Goal: Task Accomplishment & Management: Use online tool/utility

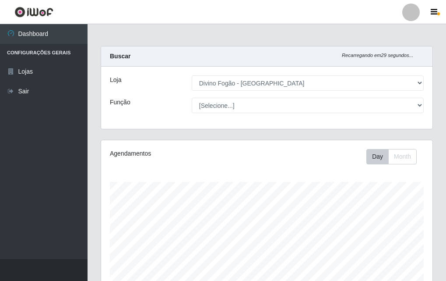
select select "499"
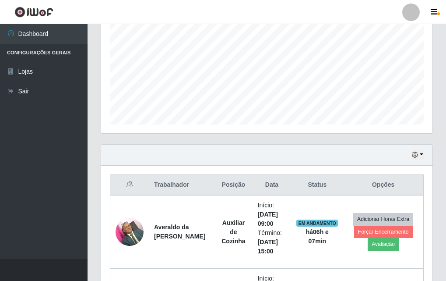
scroll to position [276, 0]
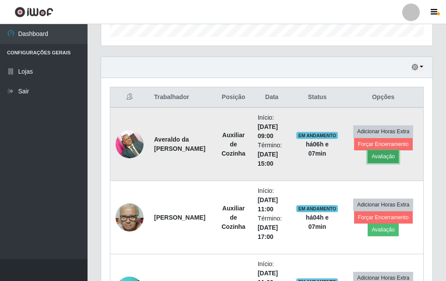
click at [388, 160] on button "Avaliação" at bounding box center [383, 156] width 31 height 12
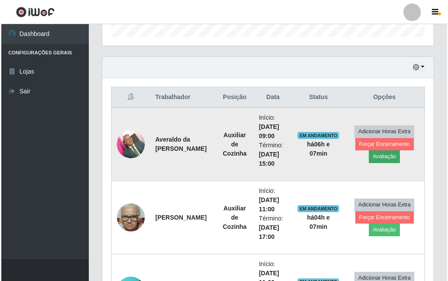
scroll to position [182, 327]
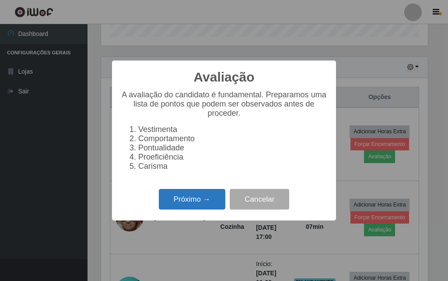
click at [198, 209] on button "Próximo →" at bounding box center [192, 199] width 67 height 21
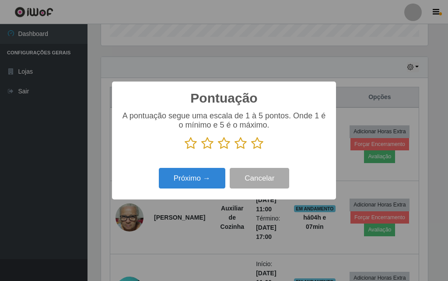
click at [190, 146] on icon at bounding box center [191, 143] width 12 height 13
click at [185, 150] on input "radio" at bounding box center [185, 150] width 0 height 0
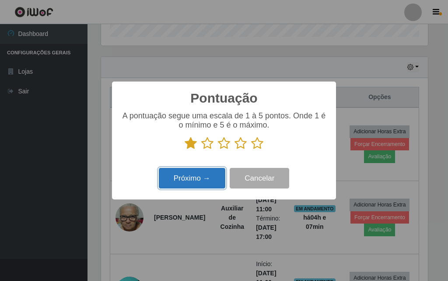
click at [183, 182] on button "Próximo →" at bounding box center [192, 178] width 67 height 21
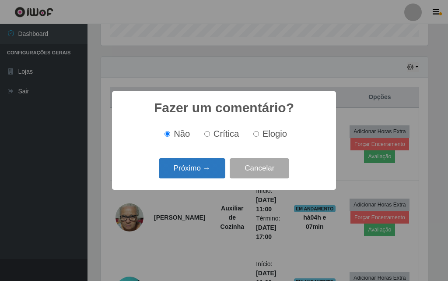
click at [192, 172] on button "Próximo →" at bounding box center [192, 168] width 67 height 21
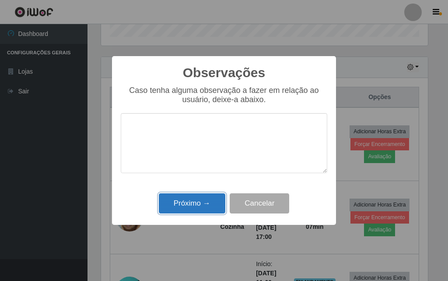
click at [205, 210] on button "Próximo →" at bounding box center [192, 203] width 67 height 21
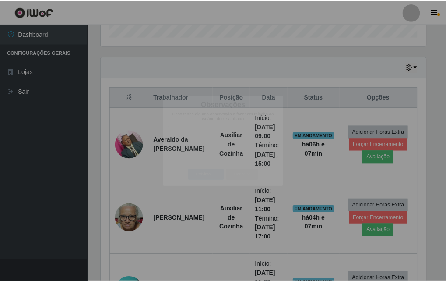
scroll to position [182, 331]
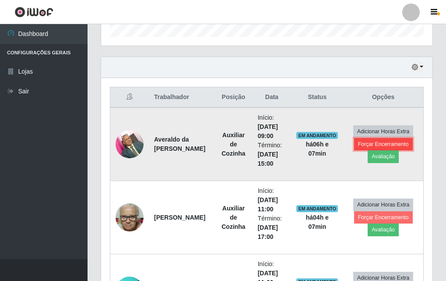
click at [396, 140] on button "Forçar Encerramento" at bounding box center [383, 144] width 59 height 12
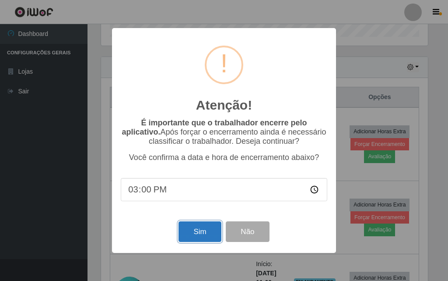
click at [215, 234] on button "Sim" at bounding box center [200, 231] width 42 height 21
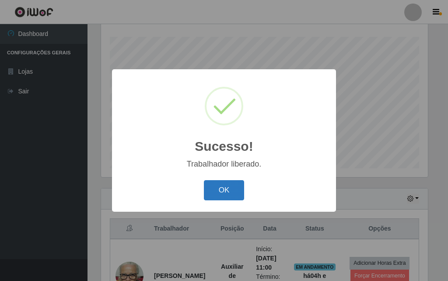
click at [223, 188] on button "OK" at bounding box center [224, 190] width 41 height 21
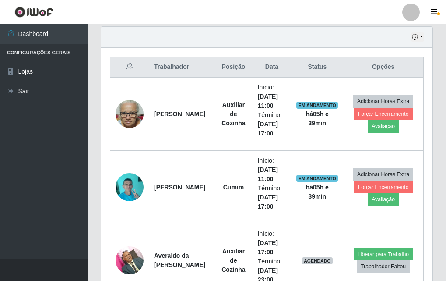
scroll to position [0, 0]
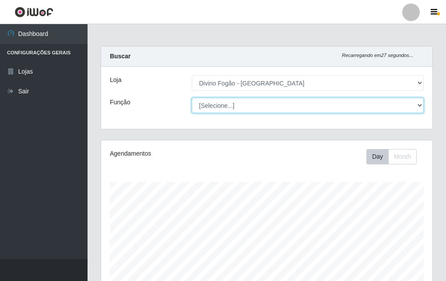
drag, startPoint x: 338, startPoint y: 103, endPoint x: 330, endPoint y: 111, distance: 11.8
click at [338, 103] on select "[Selecione...] ASG ASG + ASG ++ Auxiliar de Cozinha Auxiliar de Cozinha + Auxil…" at bounding box center [308, 105] width 232 height 15
click at [192, 98] on select "[Selecione...] ASG ASG + ASG ++ Auxiliar de Cozinha Auxiliar de Cozinha + Auxil…" at bounding box center [308, 105] width 232 height 15
click at [341, 108] on select "[Selecione...] ASG ASG + ASG ++ Auxiliar de Cozinha Auxiliar de Cozinha + Auxil…" at bounding box center [308, 105] width 232 height 15
click at [192, 98] on select "[Selecione...] ASG ASG + ASG ++ Auxiliar de Cozinha Auxiliar de Cozinha + Auxil…" at bounding box center [308, 105] width 232 height 15
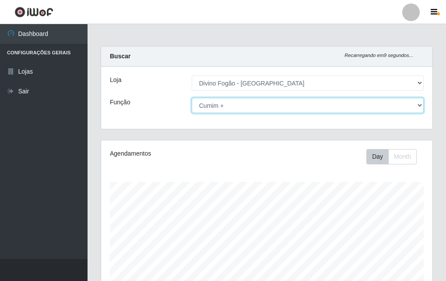
click at [232, 106] on select "[Selecione...] ASG ASG + ASG ++ Auxiliar de Cozinha Auxiliar de Cozinha + Auxil…" at bounding box center [308, 105] width 232 height 15
drag, startPoint x: 230, startPoint y: 104, endPoint x: 230, endPoint y: 112, distance: 8.8
click at [230, 107] on select "[Selecione...] ASG ASG + ASG ++ Auxiliar de Cozinha Auxiliar de Cozinha + Auxil…" at bounding box center [308, 105] width 232 height 15
select select "94"
click at [192, 98] on select "[Selecione...] ASG ASG + ASG ++ Auxiliar de Cozinha Auxiliar de Cozinha + Auxil…" at bounding box center [308, 105] width 232 height 15
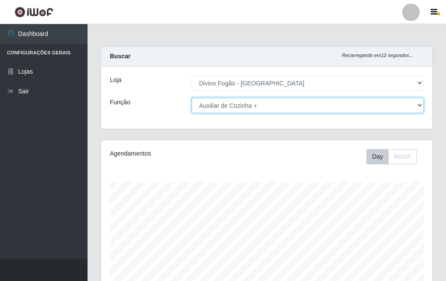
scroll to position [145, 0]
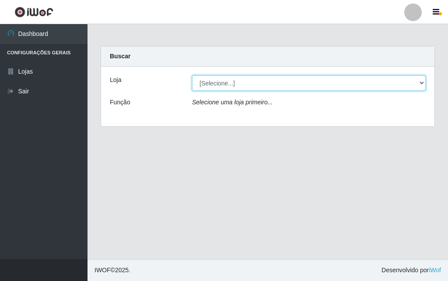
click at [231, 82] on select "[Selecione...] Divino Fogão - [GEOGRAPHIC_DATA]" at bounding box center [309, 82] width 234 height 15
select select "499"
click at [192, 75] on select "[Selecione...] Divino Fogão - [GEOGRAPHIC_DATA]" at bounding box center [309, 82] width 234 height 15
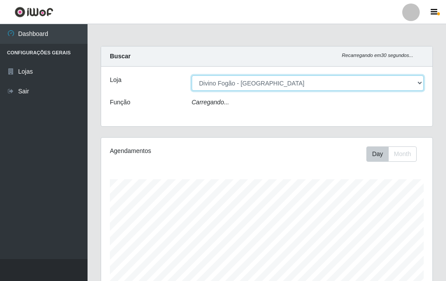
scroll to position [182, 331]
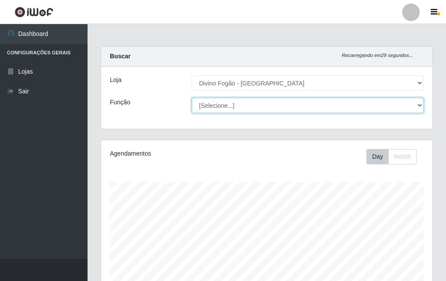
click at [238, 107] on select "[Selecione...] ASG ASG + ASG ++ Auxiliar de Cozinha Auxiliar de Cozinha + Auxil…" at bounding box center [308, 105] width 232 height 15
click at [192, 98] on select "[Selecione...] ASG ASG + ASG ++ Auxiliar de Cozinha Auxiliar de Cozinha + Auxil…" at bounding box center [308, 105] width 232 height 15
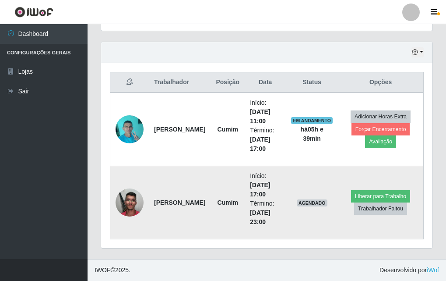
click at [135, 207] on img at bounding box center [130, 201] width 28 height 37
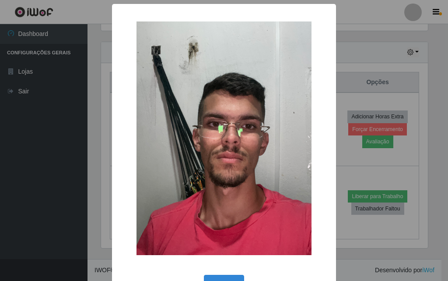
click at [91, 207] on div "× OK Cancel" at bounding box center [224, 140] width 448 height 281
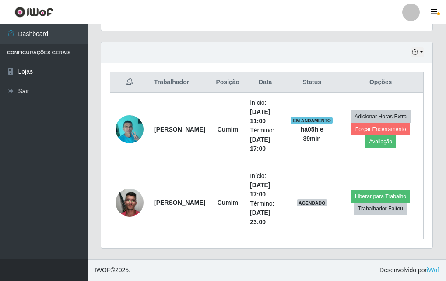
scroll to position [0, 0]
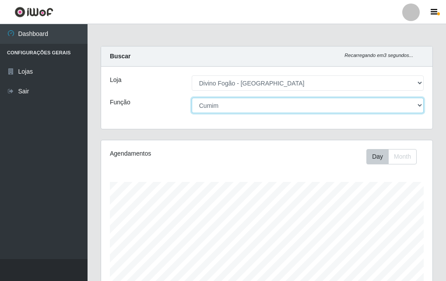
drag, startPoint x: 208, startPoint y: 109, endPoint x: 208, endPoint y: 116, distance: 6.1
click at [208, 109] on select "[Selecione...] ASG ASG + ASG ++ Auxiliar de Cozinha Auxiliar de Cozinha + Auxil…" at bounding box center [308, 105] width 232 height 15
drag, startPoint x: 211, startPoint y: 104, endPoint x: 212, endPoint y: 111, distance: 7.6
click at [211, 104] on select "[Selecione...] ASG ASG + ASG ++ Auxiliar de Cozinha Auxiliar de Cozinha + Auxil…" at bounding box center [308, 105] width 232 height 15
click at [192, 98] on select "[Selecione...] ASG ASG + ASG ++ Auxiliar de Cozinha Auxiliar de Cozinha + Auxil…" at bounding box center [308, 105] width 232 height 15
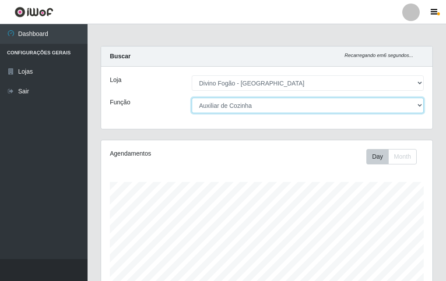
click at [284, 103] on select "[Selecione...] ASG ASG + ASG ++ Auxiliar de Cozinha Auxiliar de Cozinha + Auxil…" at bounding box center [308, 105] width 232 height 15
click at [192, 98] on select "[Selecione...] ASG ASG + ASG ++ Auxiliar de Cozinha Auxiliar de Cozinha + Auxil…" at bounding box center [308, 105] width 232 height 15
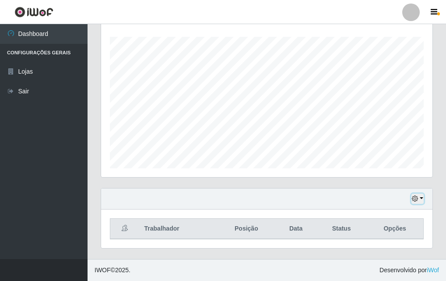
click at [418, 200] on icon "button" at bounding box center [415, 198] width 6 height 6
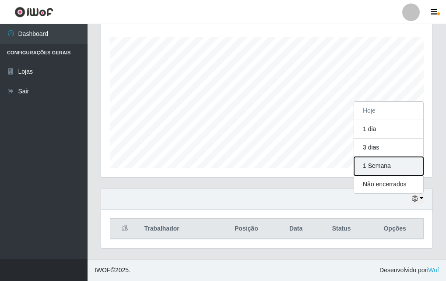
click at [380, 168] on button "1 Semana" at bounding box center [388, 166] width 69 height 18
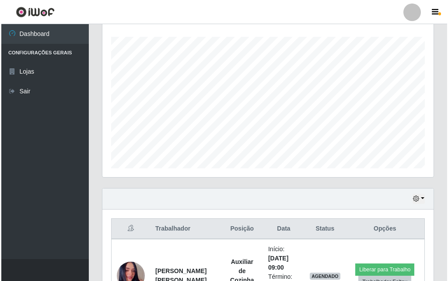
scroll to position [364, 0]
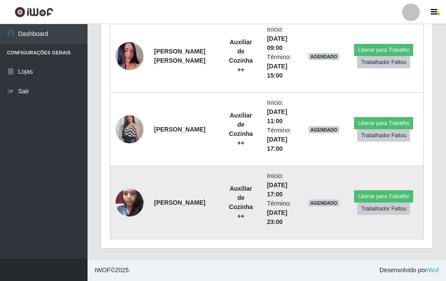
click at [133, 199] on img at bounding box center [130, 201] width 28 height 37
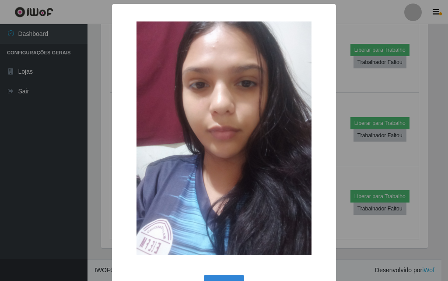
click at [93, 193] on div "× OK Cancel" at bounding box center [224, 140] width 448 height 281
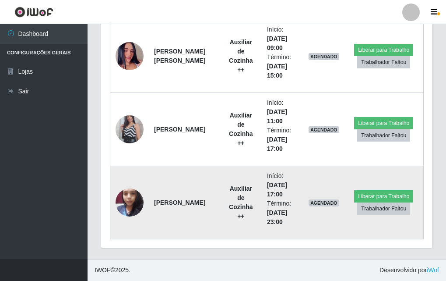
scroll to position [182, 331]
click at [132, 201] on img at bounding box center [130, 201] width 28 height 37
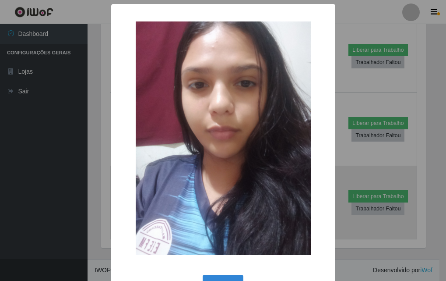
scroll to position [182, 327]
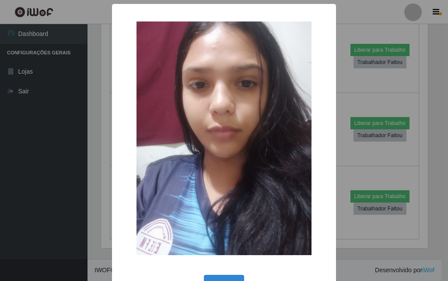
click at [101, 200] on div "× OK Cancel" at bounding box center [224, 140] width 448 height 281
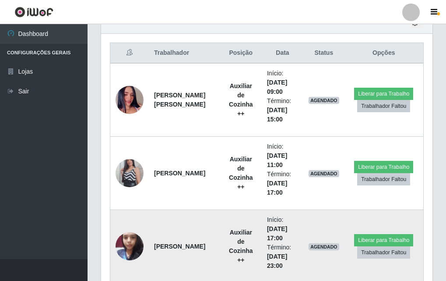
scroll to position [58, 0]
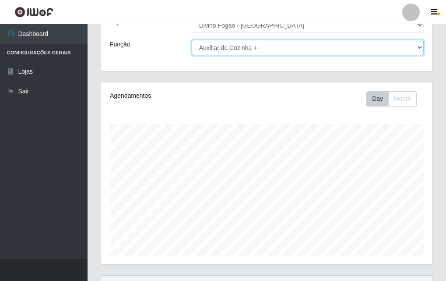
click at [263, 52] on select "[Selecione...] ASG ASG + ASG ++ Auxiliar de Cozinha Auxiliar de Cozinha + Auxil…" at bounding box center [308, 47] width 232 height 15
select select "17"
click at [192, 40] on select "[Selecione...] ASG ASG + ASG ++ Auxiliar de Cozinha Auxiliar de Cozinha + Auxil…" at bounding box center [308, 47] width 232 height 15
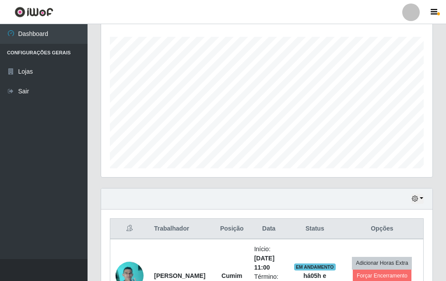
scroll to position [364, 0]
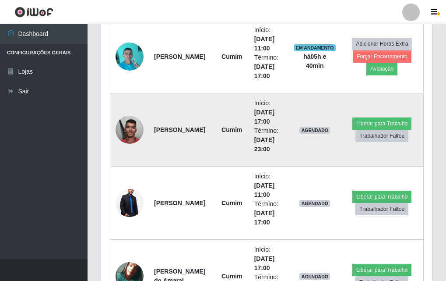
click at [122, 139] on img at bounding box center [130, 129] width 28 height 37
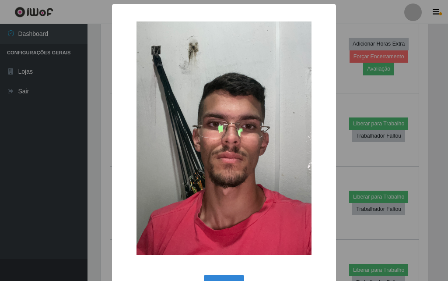
click at [88, 136] on div "× OK Cancel" at bounding box center [224, 140] width 448 height 281
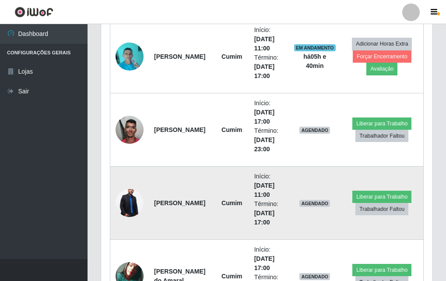
click at [137, 195] on img at bounding box center [130, 203] width 28 height 42
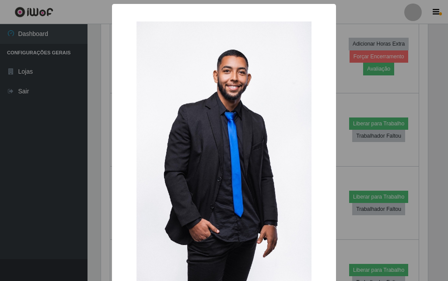
click at [112, 198] on div "× OK Cancel" at bounding box center [224, 170] width 224 height 332
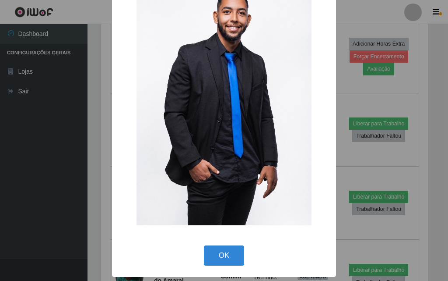
drag, startPoint x: 125, startPoint y: 188, endPoint x: 81, endPoint y: 197, distance: 44.7
click at [82, 197] on div "× OK Cancel" at bounding box center [224, 140] width 448 height 281
click at [88, 197] on div "× OK Cancel" at bounding box center [224, 140] width 448 height 281
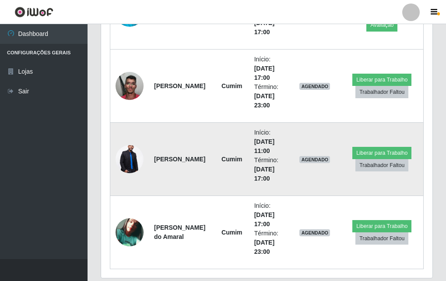
click at [155, 156] on strong "João Pedro da Silva Santos" at bounding box center [179, 158] width 51 height 7
click at [152, 178] on td "João Pedro da Silva Santos" at bounding box center [182, 159] width 66 height 73
click at [134, 163] on img at bounding box center [130, 159] width 28 height 42
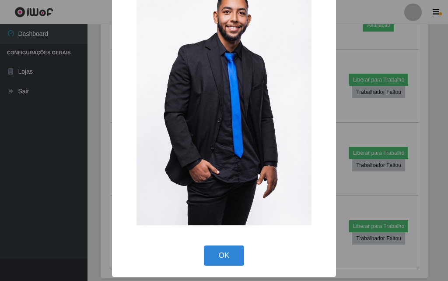
click at [128, 206] on div "×" at bounding box center [224, 94] width 207 height 281
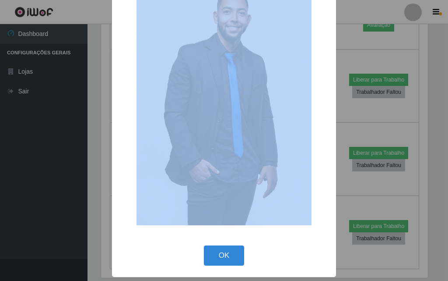
click at [121, 206] on div "×" at bounding box center [224, 94] width 207 height 281
click at [121, 199] on div "×" at bounding box center [224, 94] width 207 height 281
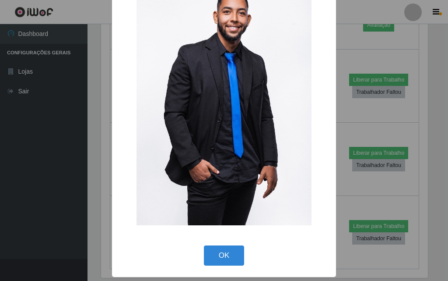
click at [107, 204] on div "× OK Cancel" at bounding box center [224, 140] width 448 height 281
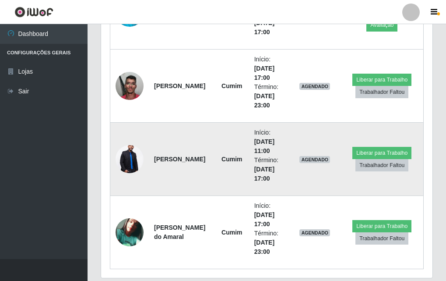
click at [126, 160] on img at bounding box center [130, 159] width 28 height 42
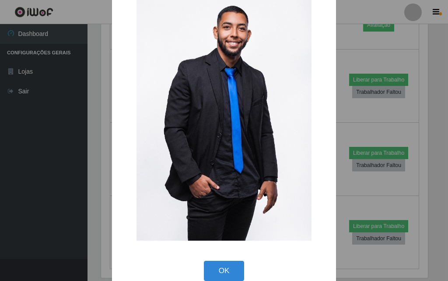
click at [114, 184] on div "× OK Cancel" at bounding box center [224, 126] width 224 height 332
click at [80, 199] on div "× OK Cancel" at bounding box center [224, 140] width 448 height 281
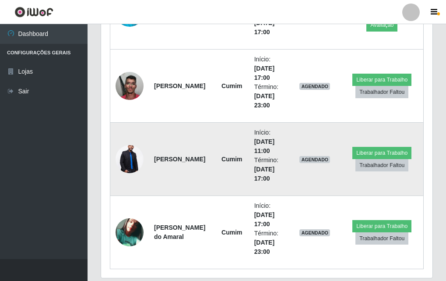
click at [123, 166] on img at bounding box center [130, 159] width 28 height 42
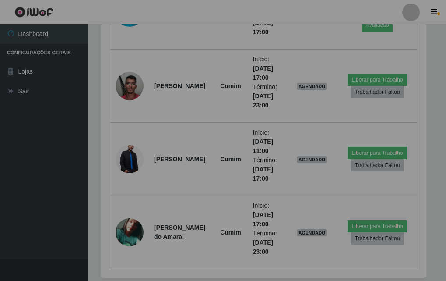
scroll to position [182, 331]
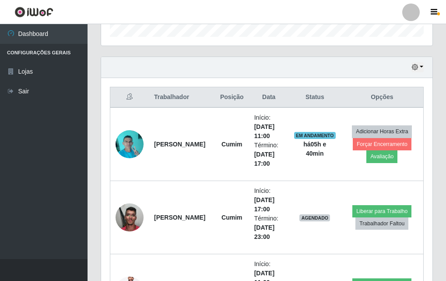
click at [115, 239] on td at bounding box center [129, 217] width 39 height 73
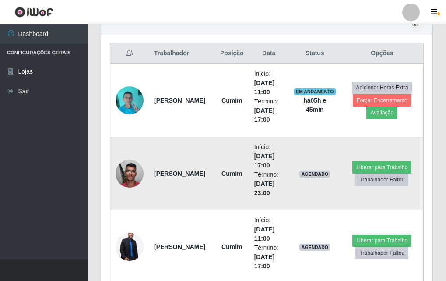
scroll to position [364, 0]
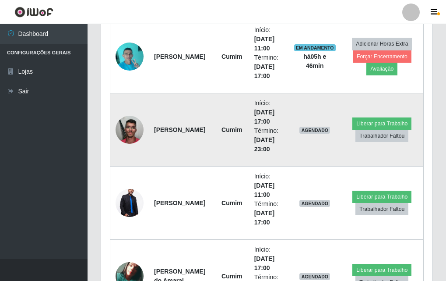
click at [234, 112] on td "Cumim" at bounding box center [232, 129] width 34 height 73
click at [249, 109] on td "Início: 09/10/2025, 17:00 Término: 09/10/2025, 23:00" at bounding box center [269, 129] width 40 height 73
click at [196, 96] on td "[PERSON_NAME]" at bounding box center [182, 129] width 66 height 73
click at [215, 105] on td "Cumim" at bounding box center [232, 129] width 34 height 73
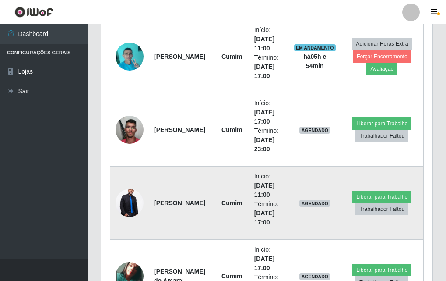
drag, startPoint x: 152, startPoint y: 211, endPoint x: 129, endPoint y: 216, distance: 23.8
click at [144, 213] on tr "João Pedro da Silva Santos Cumim Início: 10/10/2025, 11:00 Término: 10/10/2025,…" at bounding box center [266, 202] width 313 height 73
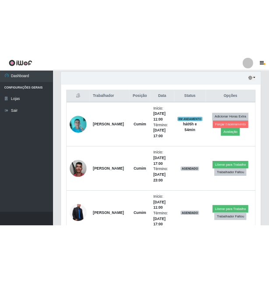
scroll to position [437, 0]
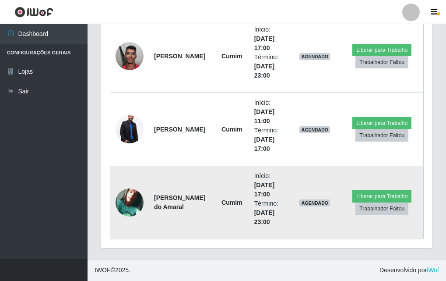
click at [179, 196] on strong "Yume Muriel Souza do Amaral" at bounding box center [179, 202] width 51 height 16
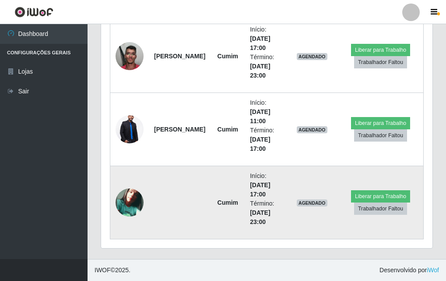
click at [165, 200] on td at bounding box center [180, 202] width 62 height 73
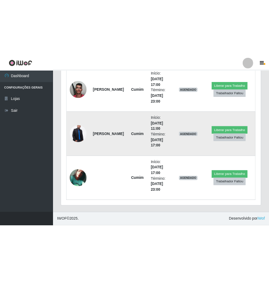
scroll to position [350, 0]
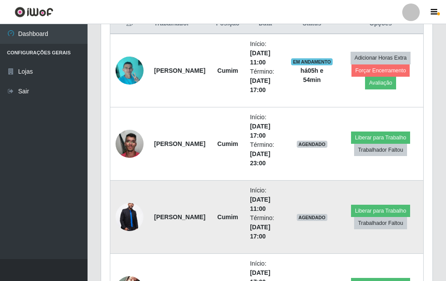
click at [171, 214] on strong "João Pedro da Silva Santos" at bounding box center [179, 216] width 51 height 7
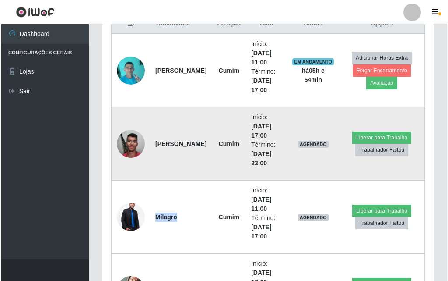
scroll to position [437, 0]
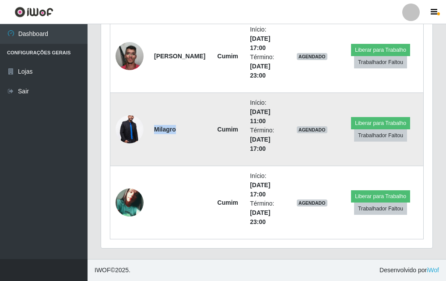
click at [211, 129] on td "Cumim" at bounding box center [228, 129] width 34 height 73
drag, startPoint x: 158, startPoint y: 131, endPoint x: 274, endPoint y: 146, distance: 116.5
click at [274, 146] on tr "Milagro Cumim Início: 10/10/2025, 11:00 Término: 10/10/2025, 17:00 AGENDADO Lib…" at bounding box center [266, 129] width 313 height 73
click at [172, 144] on td "Milagro" at bounding box center [180, 129] width 62 height 73
click at [130, 137] on img at bounding box center [130, 129] width 28 height 42
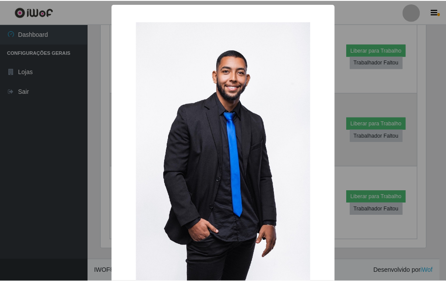
scroll to position [182, 327]
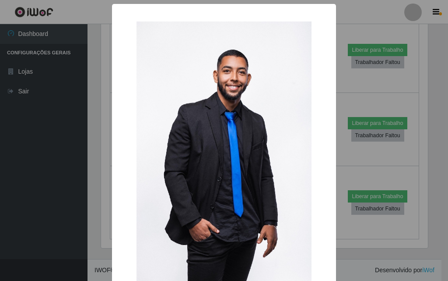
click at [102, 153] on div "× OK Cancel" at bounding box center [224, 140] width 448 height 281
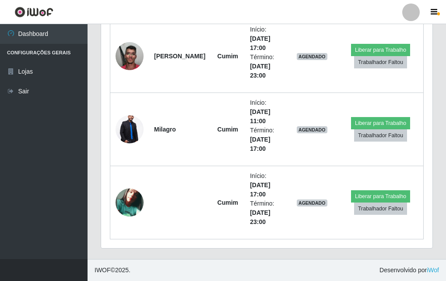
scroll to position [218, 0]
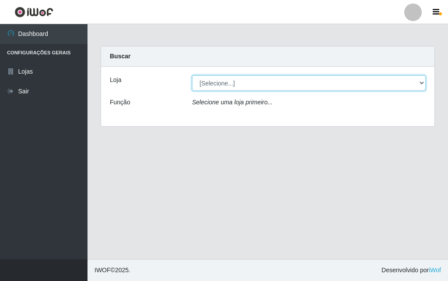
click at [243, 84] on select "[Selecione...] Divino Fogão - [GEOGRAPHIC_DATA]" at bounding box center [309, 82] width 234 height 15
select select "499"
click at [192, 75] on select "[Selecione...] Divino Fogão - [GEOGRAPHIC_DATA]" at bounding box center [309, 82] width 234 height 15
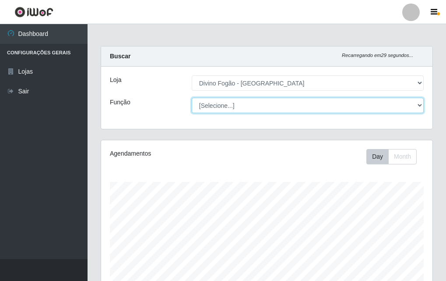
scroll to position [182, 331]
drag, startPoint x: 214, startPoint y: 109, endPoint x: 216, endPoint y: 98, distance: 10.6
click at [216, 98] on select "[Selecione...] ASG ASG + ASG ++ Auxiliar de Cozinha Auxiliar de Cozinha + Auxil…" at bounding box center [308, 105] width 232 height 15
click at [192, 98] on select "[Selecione...] ASG ASG + ASG ++ Auxiliar de Cozinha Auxiliar de Cozinha + Auxil…" at bounding box center [308, 105] width 232 height 15
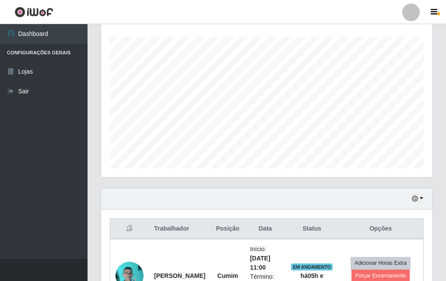
scroll to position [291, 0]
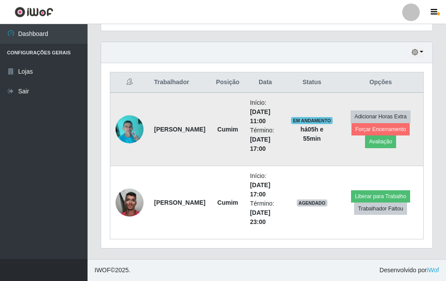
click at [310, 126] on strong "há 05 h e 55 min" at bounding box center [312, 134] width 23 height 16
click at [306, 119] on span "EM ANDAMENTO" at bounding box center [312, 120] width 42 height 7
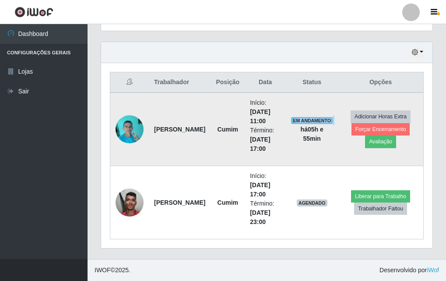
click at [306, 119] on span "EM ANDAMENTO" at bounding box center [312, 120] width 42 height 7
click at [284, 132] on td "Início: 09/10/2025, 11:00 Término: 09/10/2025, 17:00" at bounding box center [265, 129] width 41 height 74
click at [232, 144] on td "Cumim" at bounding box center [228, 129] width 34 height 74
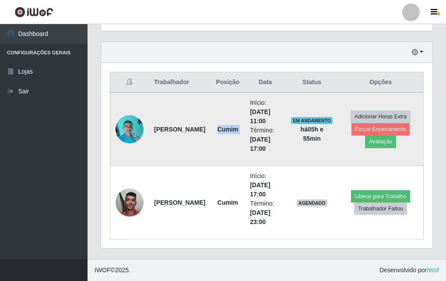
click at [232, 144] on td "Cumim" at bounding box center [228, 129] width 34 height 74
click at [251, 138] on time "[DATE] 17:00" at bounding box center [260, 144] width 20 height 16
click at [250, 139] on time "[DATE] 17:00" at bounding box center [260, 144] width 20 height 16
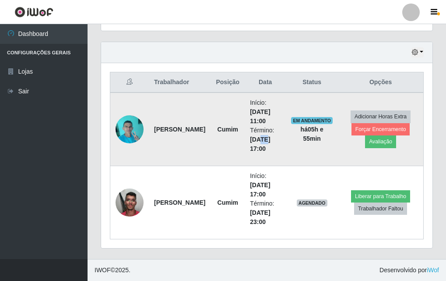
click at [250, 139] on time "[DATE] 17:00" at bounding box center [260, 144] width 20 height 16
drag, startPoint x: 249, startPoint y: 139, endPoint x: 239, endPoint y: 141, distance: 10.3
click at [245, 141] on td "Início: 09/10/2025, 11:00 Término: 09/10/2025, 17:00" at bounding box center [265, 129] width 41 height 74
drag, startPoint x: 239, startPoint y: 141, endPoint x: 208, endPoint y: 147, distance: 30.8
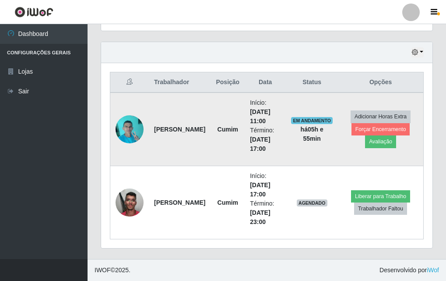
drag, startPoint x: 208, startPoint y: 147, endPoint x: 189, endPoint y: 150, distance: 19.4
click at [189, 150] on td "[PERSON_NAME]" at bounding box center [180, 129] width 62 height 74
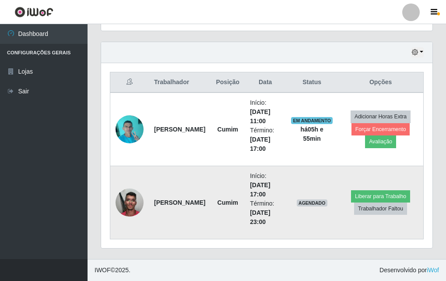
drag, startPoint x: 189, startPoint y: 150, endPoint x: 173, endPoint y: 179, distance: 32.9
click at [173, 179] on td "[PERSON_NAME]" at bounding box center [180, 202] width 62 height 73
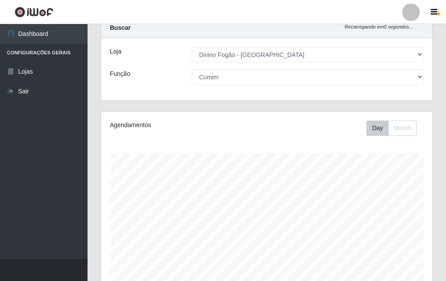
scroll to position [0, 0]
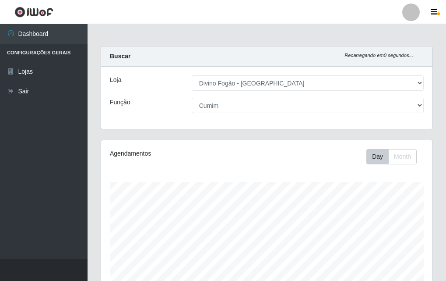
click at [101, 71] on div "Loja [Selecione...] Divino Fogão - Campina Grande Função [Selecione...] ASG ASG…" at bounding box center [266, 98] width 331 height 62
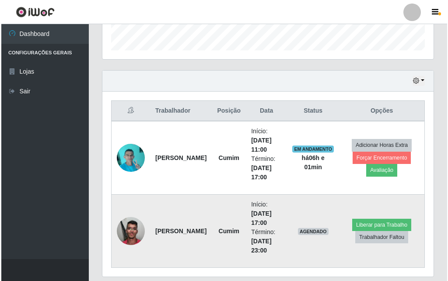
scroll to position [291, 0]
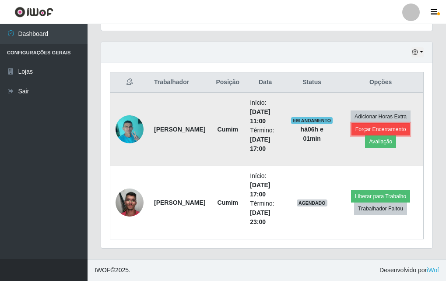
click at [375, 126] on button "Forçar Encerramento" at bounding box center [380, 129] width 59 height 12
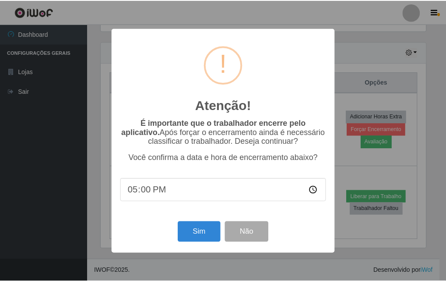
scroll to position [182, 327]
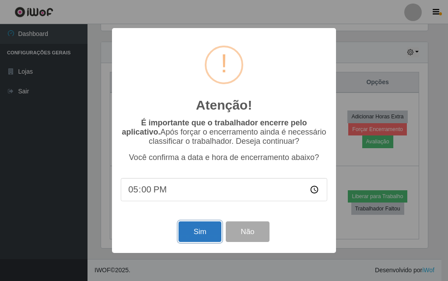
click at [207, 238] on button "Sim" at bounding box center [200, 231] width 42 height 21
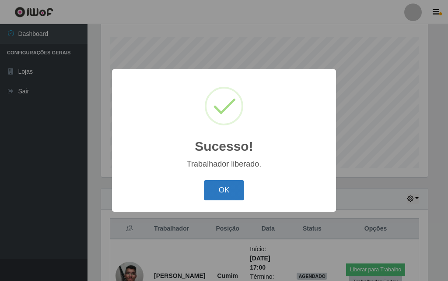
click at [211, 186] on button "OK" at bounding box center [224, 190] width 41 height 21
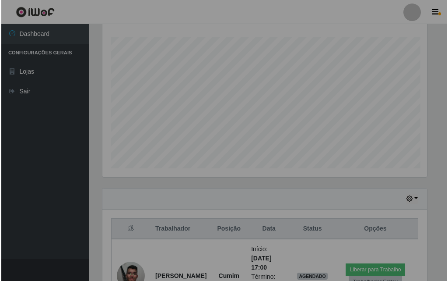
scroll to position [182, 331]
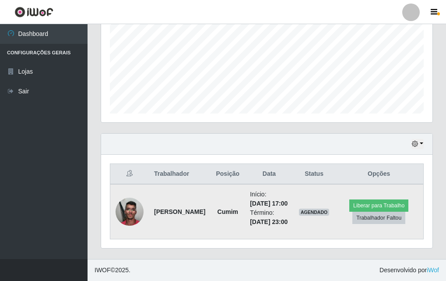
click at [390, 189] on td "Liberar para Trabalho Trabalhador Faltou" at bounding box center [378, 211] width 89 height 55
click at [380, 199] on button "Liberar para Trabalho" at bounding box center [378, 205] width 59 height 12
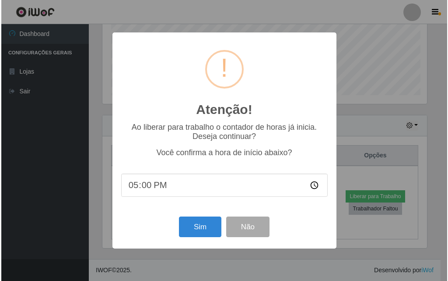
scroll to position [182, 327]
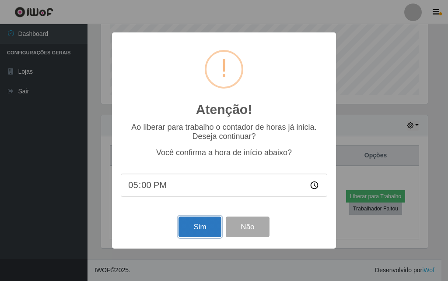
click at [207, 225] on button "Sim" at bounding box center [200, 226] width 42 height 21
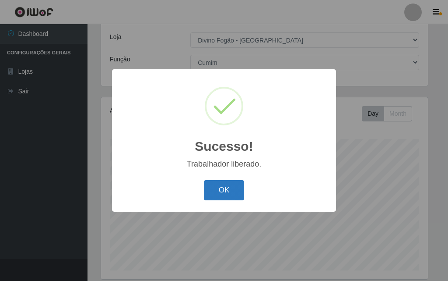
click at [217, 199] on button "OK" at bounding box center [224, 190] width 41 height 21
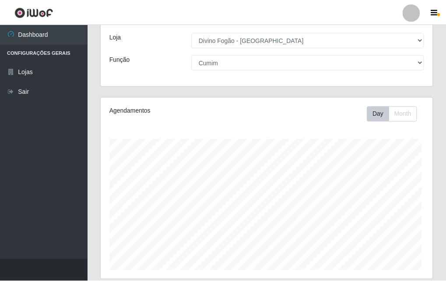
scroll to position [182, 331]
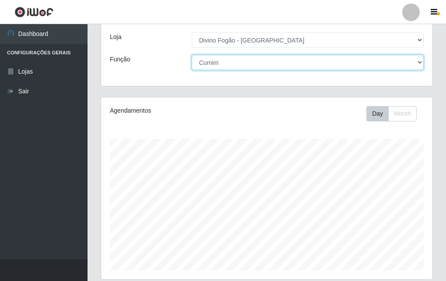
click at [252, 66] on select "[Selecione...] ASG ASG + ASG ++ Auxiliar de Cozinha Auxiliar de Cozinha + Auxil…" at bounding box center [308, 62] width 232 height 15
select select "94"
click at [192, 55] on select "[Selecione...] ASG ASG + ASG ++ Auxiliar de Cozinha Auxiliar de Cozinha + Auxil…" at bounding box center [308, 62] width 232 height 15
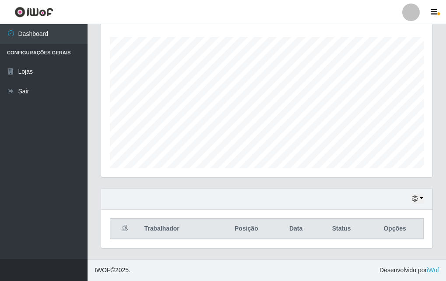
scroll to position [0, 0]
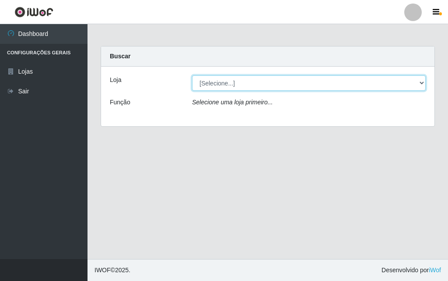
click at [246, 86] on select "[Selecione...] Divino Fogão - [GEOGRAPHIC_DATA]" at bounding box center [309, 82] width 234 height 15
select select "499"
click at [192, 75] on select "[Selecione...] Divino Fogão - [GEOGRAPHIC_DATA]" at bounding box center [309, 82] width 234 height 15
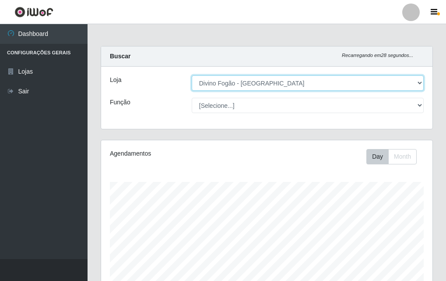
scroll to position [182, 331]
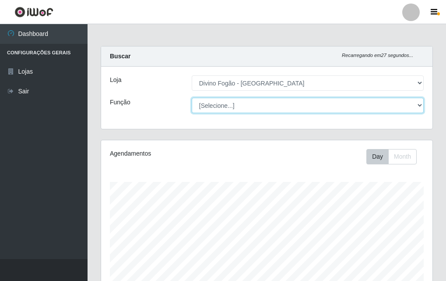
click at [258, 104] on select "[Selecione...] ASG ASG + ASG ++ Auxiliar de Cozinha Auxiliar de Cozinha + Auxil…" at bounding box center [308, 105] width 232 height 15
click at [192, 98] on select "[Selecione...] ASG ASG + ASG ++ Auxiliar de Cozinha Auxiliar de Cozinha + Auxil…" at bounding box center [308, 105] width 232 height 15
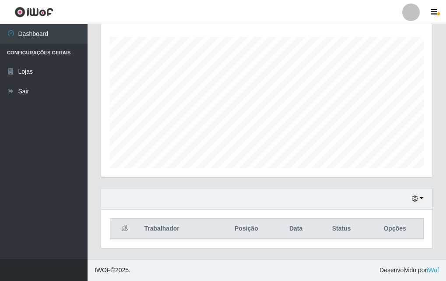
click at [352, 206] on div "Hoje 1 dia 3 dias 1 Semana Não encerrados" at bounding box center [266, 198] width 331 height 21
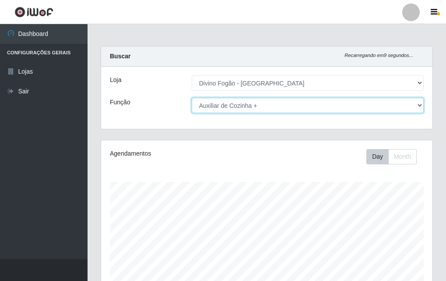
click at [288, 110] on select "[Selecione...] ASG ASG + ASG ++ Auxiliar de Cozinha Auxiliar de Cozinha + Auxil…" at bounding box center [308, 105] width 232 height 15
click at [192, 98] on select "[Selecione...] ASG ASG + ASG ++ Auxiliar de Cozinha Auxiliar de Cozinha + Auxil…" at bounding box center [308, 105] width 232 height 15
click at [224, 108] on select "[Selecione...] ASG ASG + ASG ++ Auxiliar de Cozinha Auxiliar de Cozinha + Auxil…" at bounding box center [308, 105] width 232 height 15
click at [232, 109] on select "[Selecione...] ASG ASG + ASG ++ Auxiliar de Cozinha Auxiliar de Cozinha + Auxil…" at bounding box center [308, 105] width 232 height 15
click at [192, 98] on select "[Selecione...] ASG ASG + ASG ++ Auxiliar de Cozinha Auxiliar de Cozinha + Auxil…" at bounding box center [308, 105] width 232 height 15
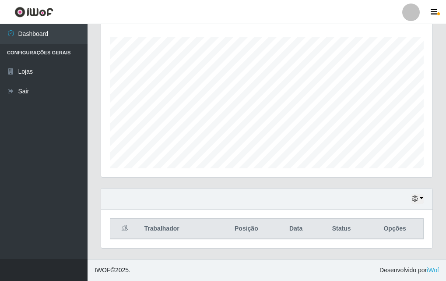
scroll to position [14, 0]
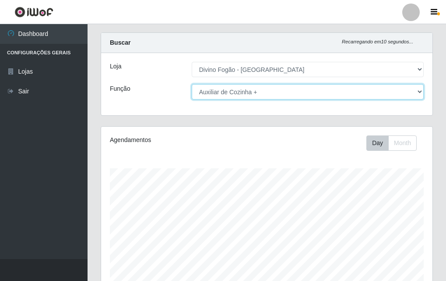
drag, startPoint x: 262, startPoint y: 95, endPoint x: 258, endPoint y: 98, distance: 5.0
click at [262, 95] on select "[Selecione...] ASG ASG + ASG ++ Auxiliar de Cozinha Auxiliar de Cozinha + Auxil…" at bounding box center [308, 91] width 232 height 15
select select "95"
click at [192, 84] on select "[Selecione...] ASG ASG + ASG ++ Auxiliar de Cozinha Auxiliar de Cozinha + Auxil…" at bounding box center [308, 91] width 232 height 15
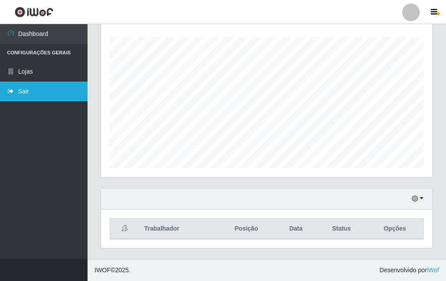
scroll to position [0, 0]
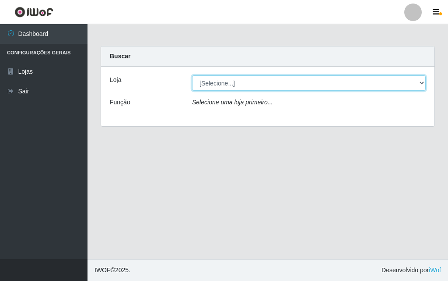
click at [277, 84] on select "[Selecione...] Divino Fogão - [GEOGRAPHIC_DATA]" at bounding box center [309, 82] width 234 height 15
select select "499"
click at [192, 75] on select "[Selecione...] Divino Fogão - [GEOGRAPHIC_DATA]" at bounding box center [309, 82] width 234 height 15
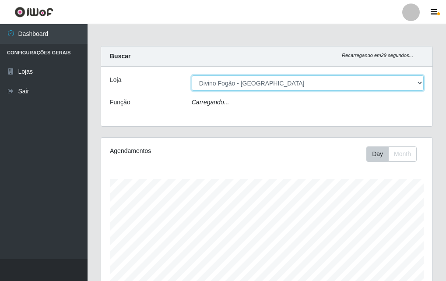
scroll to position [182, 331]
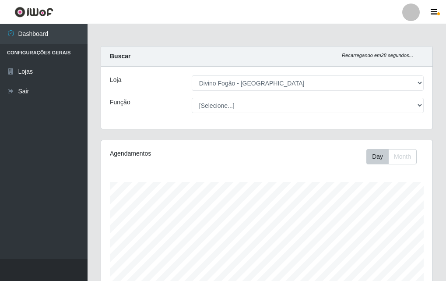
click at [268, 113] on div "Loja [Selecione...] Divino Fogão - Campina Grande Função [Selecione...] ASG ASG…" at bounding box center [266, 98] width 331 height 62
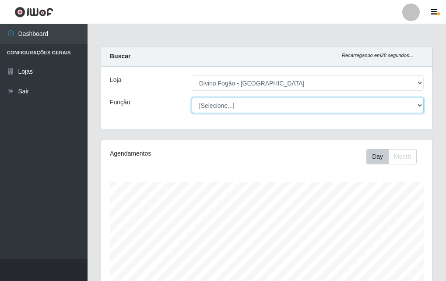
click at [267, 109] on select "[Selecione...] ASG ASG + ASG ++ Auxiliar de Cozinha Auxiliar de Cozinha + Auxil…" at bounding box center [308, 105] width 232 height 15
click at [192, 98] on select "[Selecione...] ASG ASG + ASG ++ Auxiliar de Cozinha Auxiliar de Cozinha + Auxil…" at bounding box center [308, 105] width 232 height 15
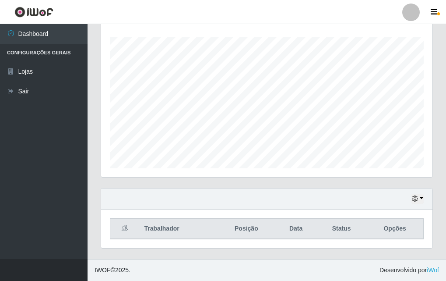
scroll to position [0, 0]
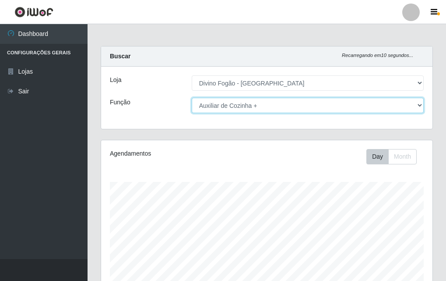
click at [237, 98] on select "[Selecione...] ASG ASG + ASG ++ Auxiliar de Cozinha Auxiliar de Cozinha + Auxil…" at bounding box center [308, 105] width 232 height 15
click at [192, 98] on select "[Selecione...] ASG ASG + ASG ++ Auxiliar de Cozinha Auxiliar de Cozinha + Auxil…" at bounding box center [308, 105] width 232 height 15
click at [262, 103] on select "[Selecione...] ASG ASG + ASG ++ Auxiliar de Cozinha Auxiliar de Cozinha + Auxil…" at bounding box center [308, 105] width 232 height 15
click at [192, 98] on select "[Selecione...] ASG ASG + ASG ++ Auxiliar de Cozinha Auxiliar de Cozinha + Auxil…" at bounding box center [308, 105] width 232 height 15
click at [300, 98] on select "[Selecione...] ASG ASG + ASG ++ Auxiliar de Cozinha Auxiliar de Cozinha + Auxil…" at bounding box center [308, 105] width 232 height 15
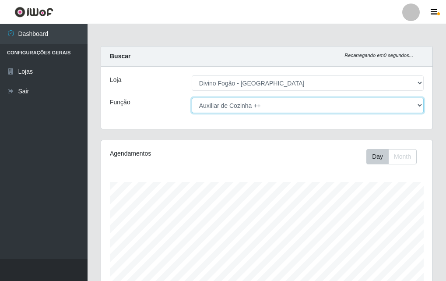
click at [192, 98] on select "[Selecione...] ASG ASG + ASG ++ Auxiliar de Cozinha Auxiliar de Cozinha + Auxil…" at bounding box center [308, 105] width 232 height 15
click at [260, 108] on select "[Selecione...] ASG ASG + ASG ++ Auxiliar de Cozinha Auxiliar de Cozinha + Auxil…" at bounding box center [308, 105] width 232 height 15
click at [192, 98] on select "[Selecione...] ASG ASG + ASG ++ Auxiliar de Cozinha Auxiliar de Cozinha + Auxil…" at bounding box center [308, 105] width 232 height 15
click at [263, 105] on select "[Selecione...] ASG ASG + ASG ++ Auxiliar de Cozinha Auxiliar de Cozinha + Auxil…" at bounding box center [308, 105] width 232 height 15
select select "9"
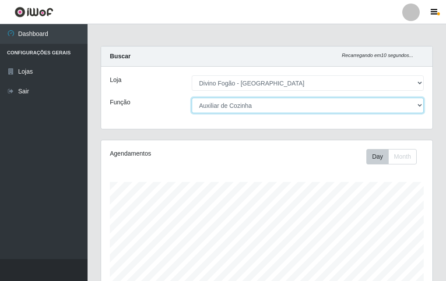
click at [192, 98] on select "[Selecione...] ASG ASG + ASG ++ Auxiliar de Cozinha Auxiliar de Cozinha + Auxil…" at bounding box center [308, 105] width 232 height 15
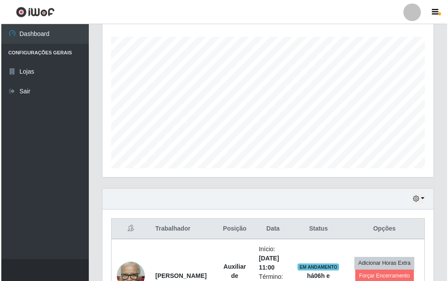
scroll to position [291, 0]
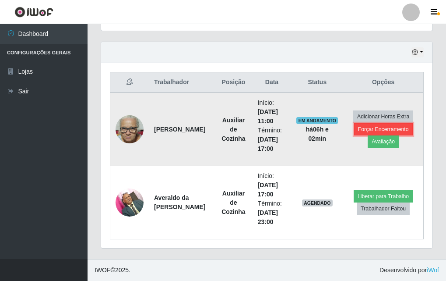
click at [408, 127] on button "Forçar Encerramento" at bounding box center [383, 129] width 59 height 12
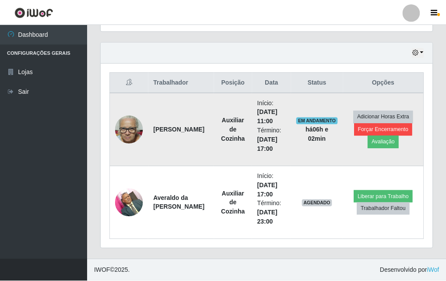
scroll to position [182, 327]
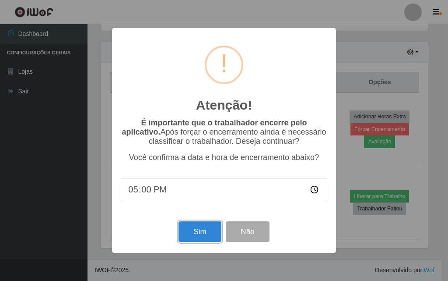
drag, startPoint x: 201, startPoint y: 230, endPoint x: 247, endPoint y: 168, distance: 77.0
click at [202, 229] on button "Sim" at bounding box center [200, 231] width 42 height 21
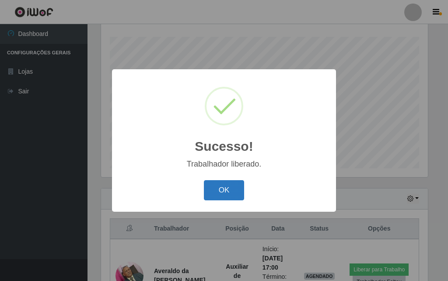
drag, startPoint x: 236, startPoint y: 200, endPoint x: 261, endPoint y: 190, distance: 26.5
click at [236, 199] on button "OK" at bounding box center [224, 190] width 41 height 21
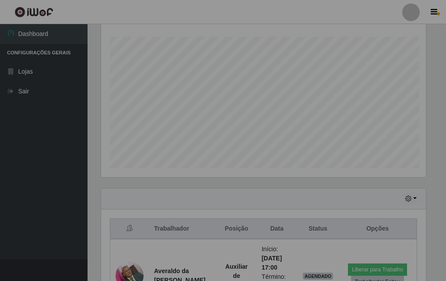
scroll to position [182, 331]
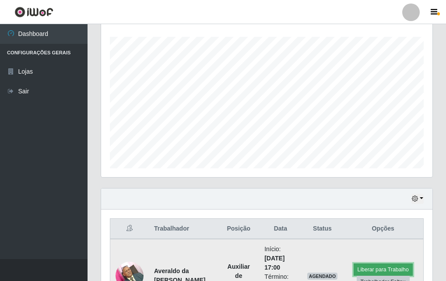
click at [381, 263] on button "Liberar para Trabalho" at bounding box center [383, 269] width 59 height 12
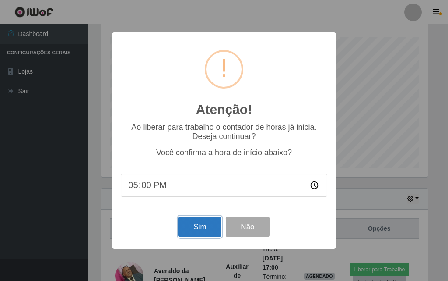
click at [202, 229] on button "Sim" at bounding box center [200, 226] width 42 height 21
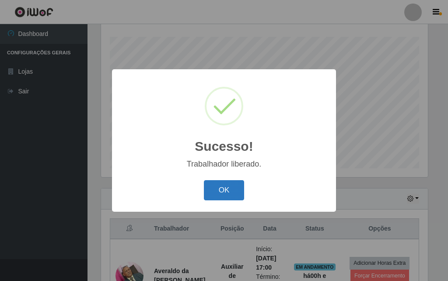
click at [229, 185] on button "OK" at bounding box center [224, 190] width 41 height 21
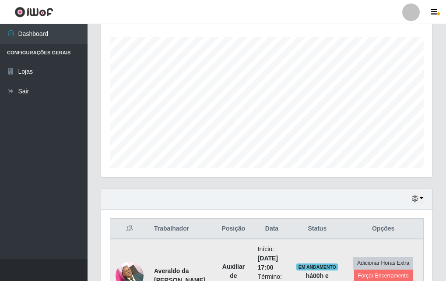
scroll to position [218, 0]
